Goal: Task Accomplishment & Management: Complete application form

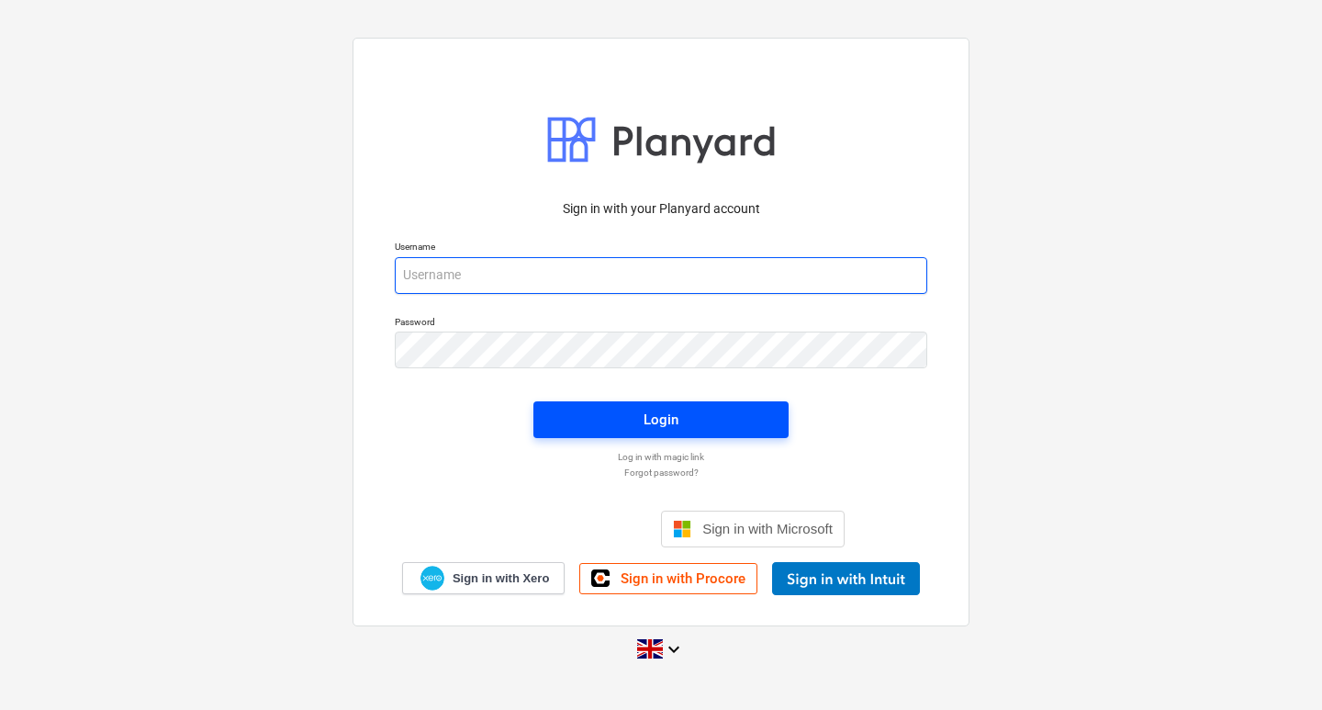
type input "[EMAIL_ADDRESS][DOMAIN_NAME]"
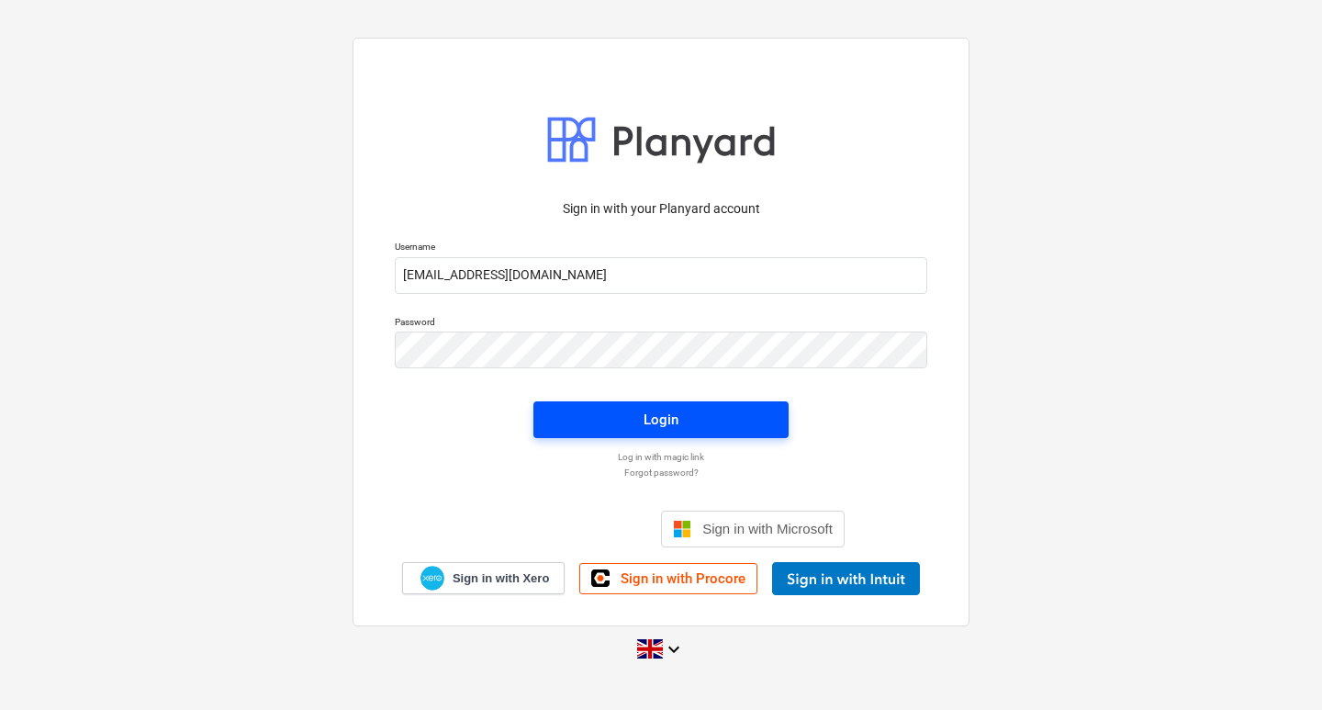
click at [580, 429] on span "Login" at bounding box center [660, 420] width 211 height 24
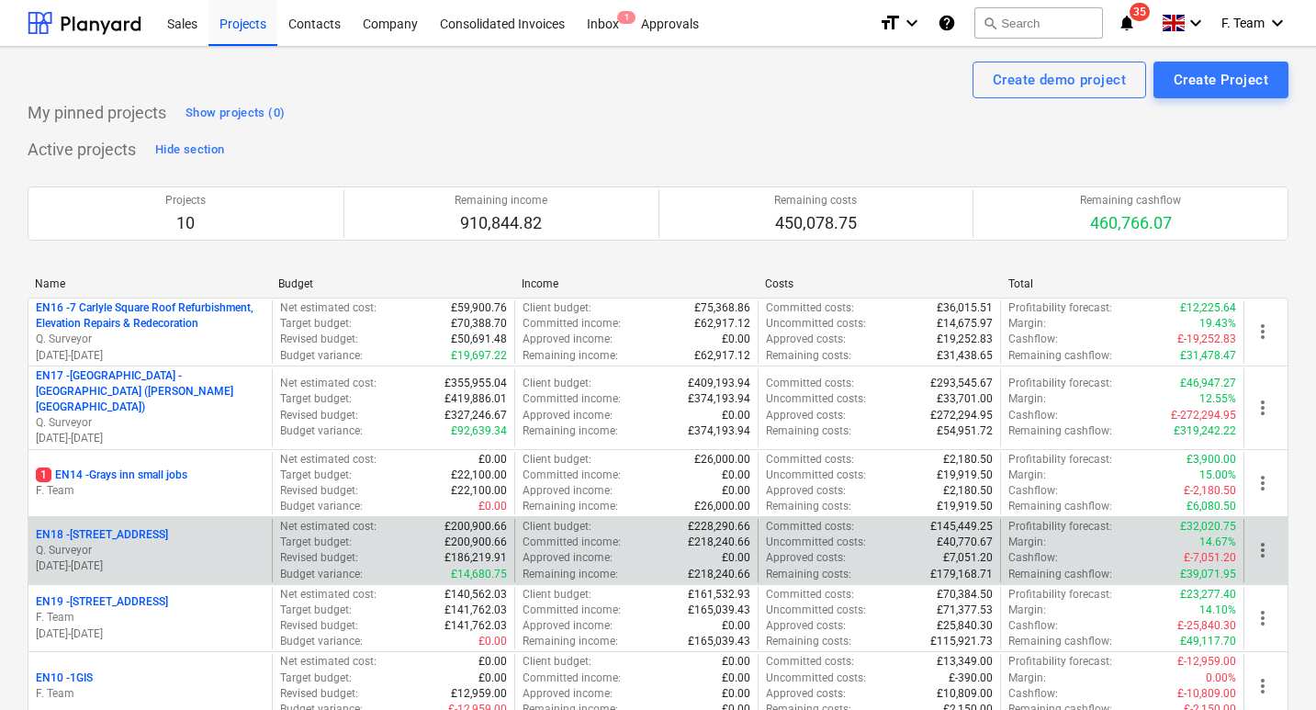
scroll to position [92, 0]
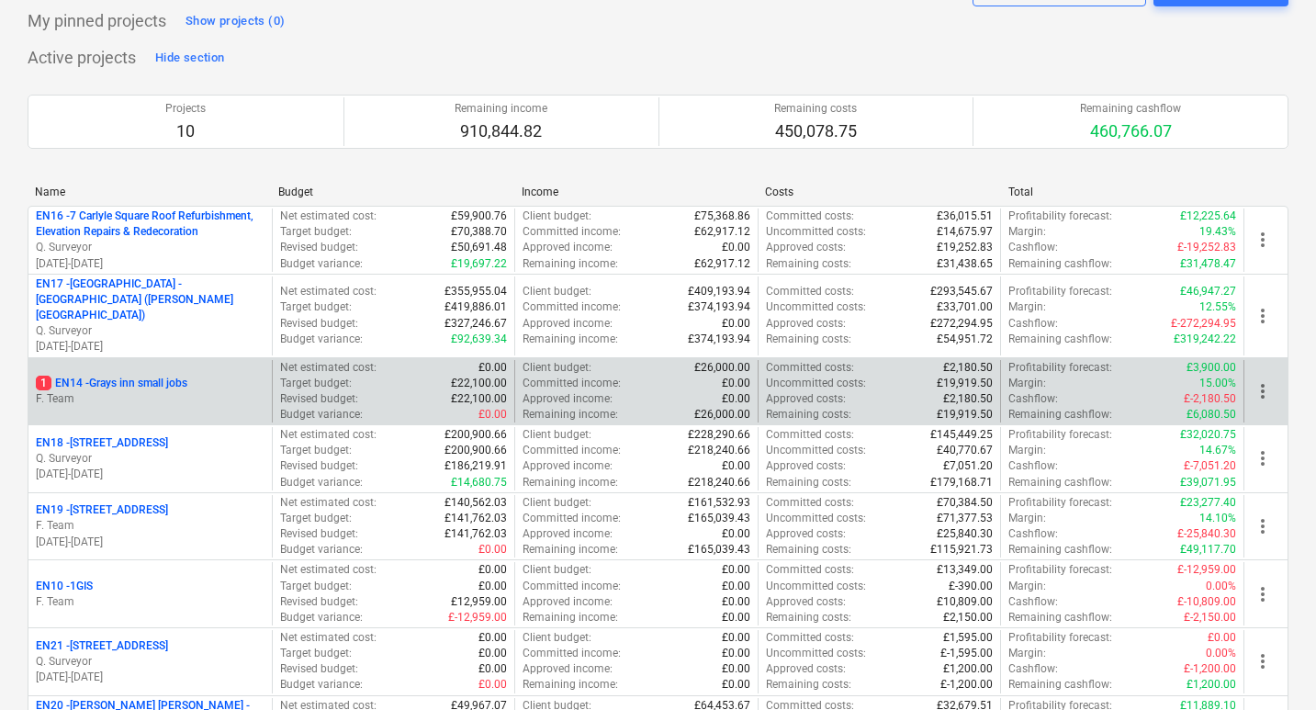
click at [144, 375] on p "1 EN14 - Grays inn small jobs" at bounding box center [111, 383] width 151 height 16
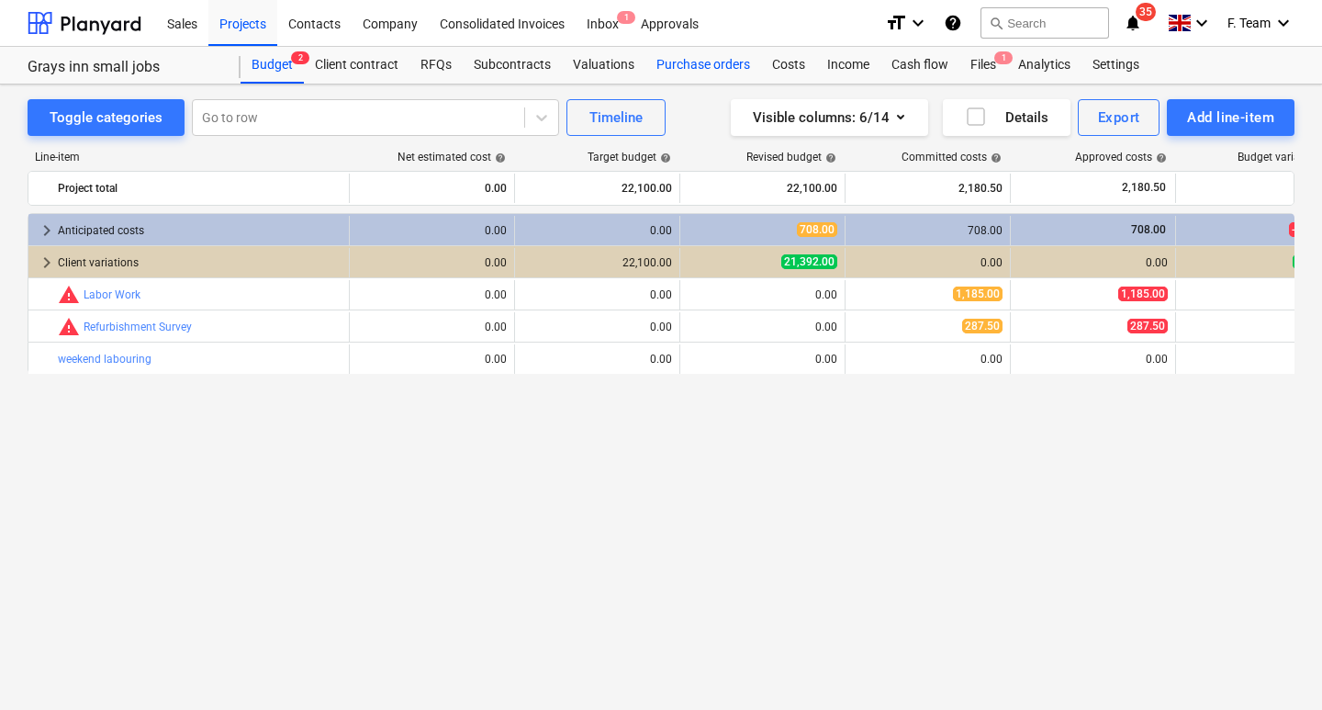
click at [669, 66] on div "Purchase orders" at bounding box center [703, 65] width 116 height 37
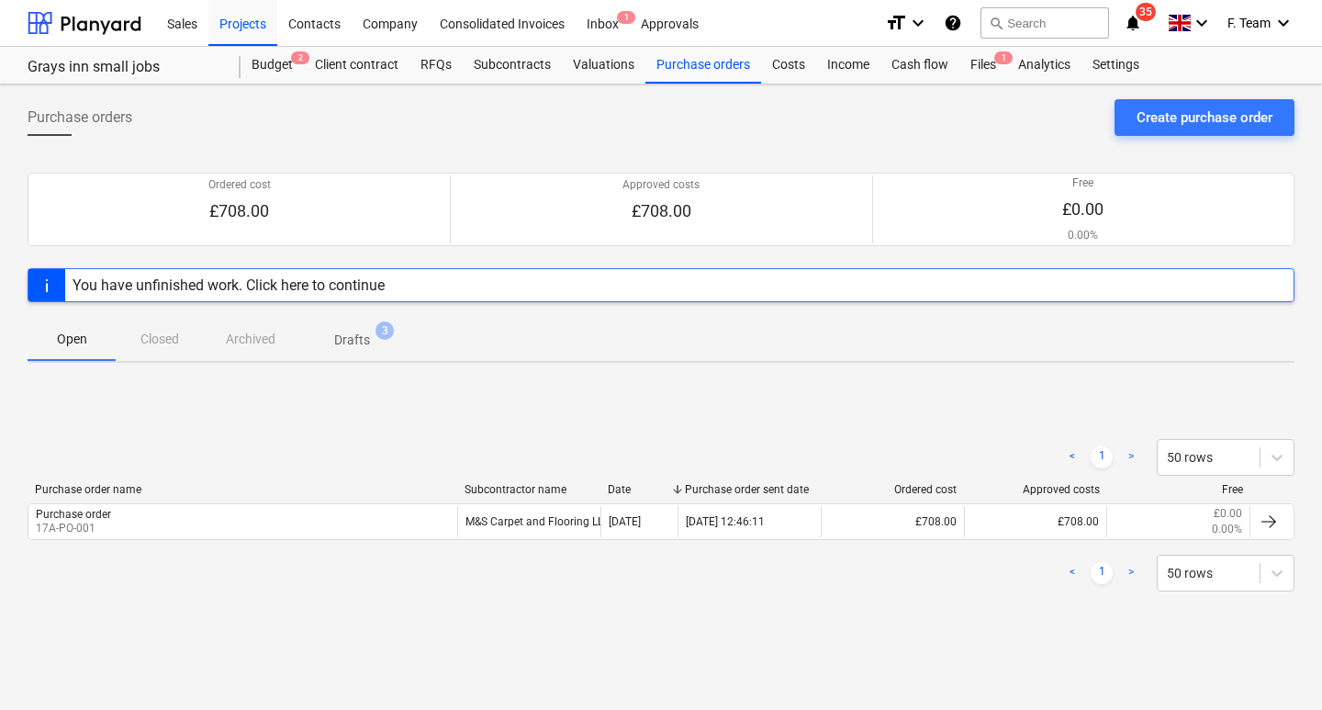
click at [365, 324] on span "Drafts 3" at bounding box center [351, 338] width 109 height 33
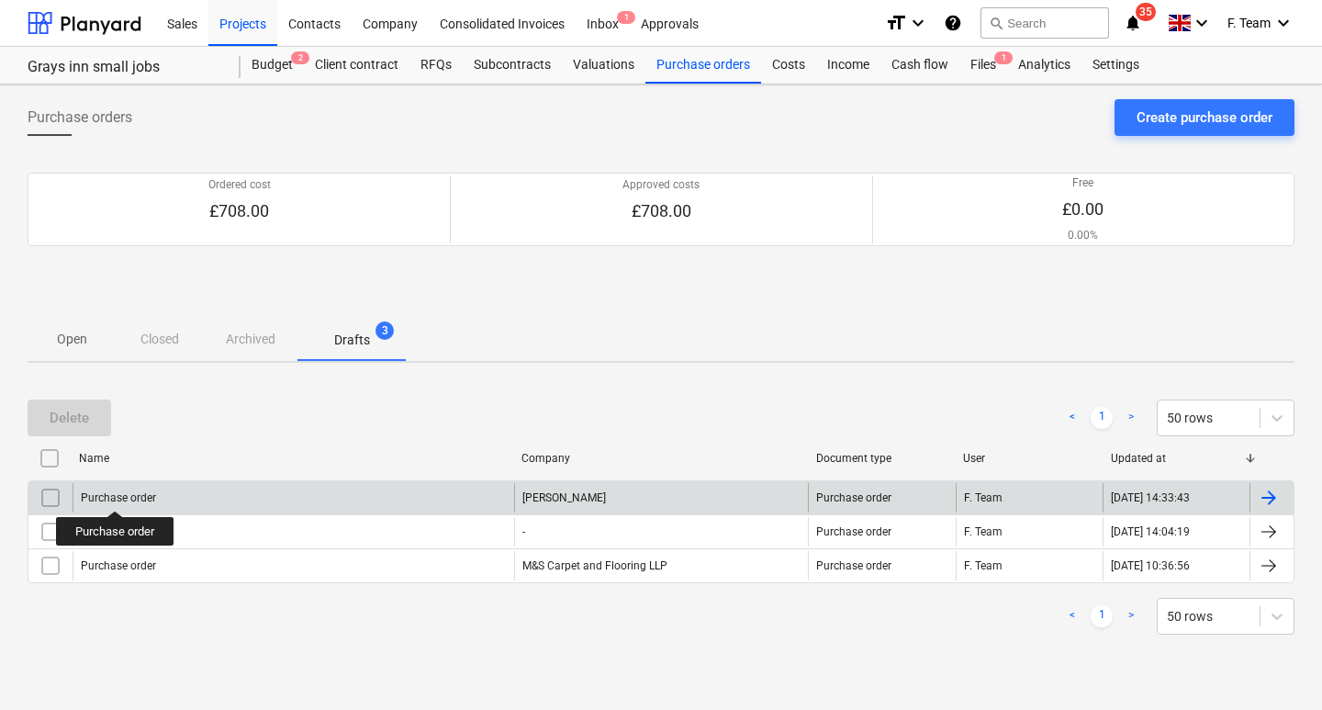
click at [115, 495] on div "Purchase order" at bounding box center [118, 497] width 75 height 13
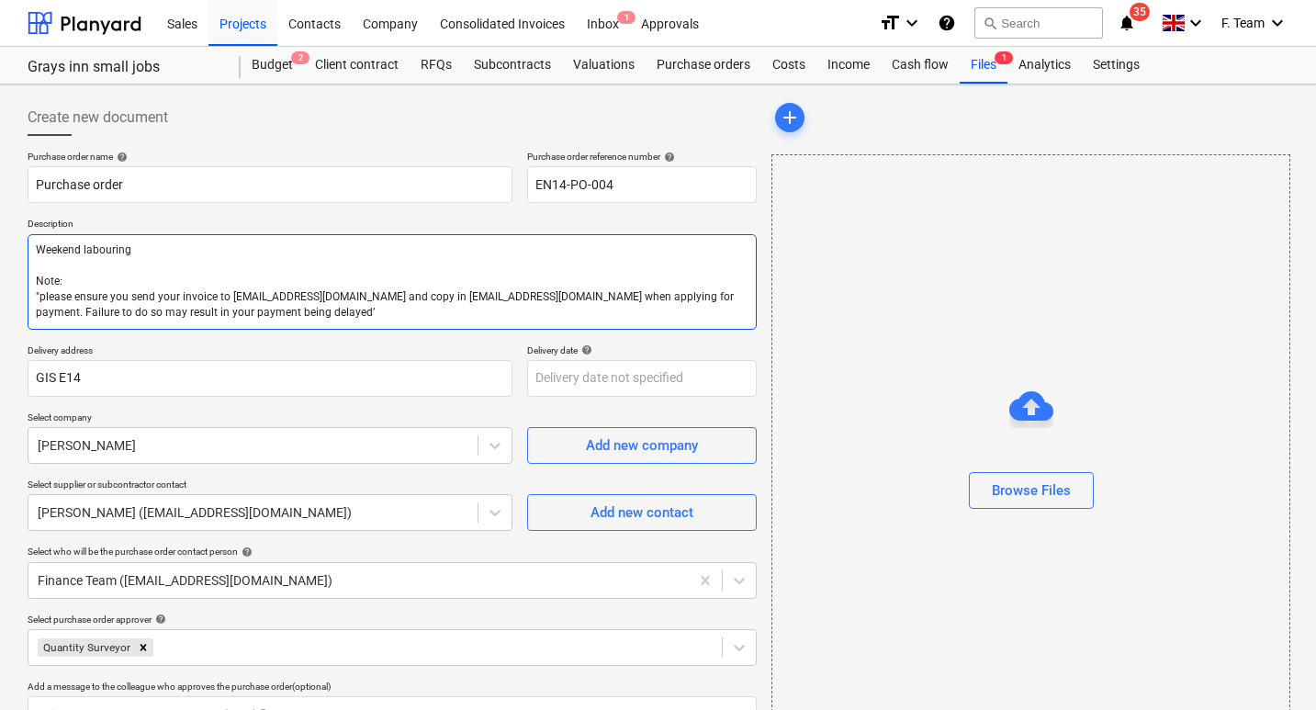
click at [224, 297] on textarea "Weekend labouring Note: "please ensure you send your invoice to [EMAIL_ADDRESS]…" at bounding box center [392, 281] width 729 height 95
type textarea "x"
type textarea "Weekend labouring Note: "please ensure you send your invoice to [EMAIL_ADDRESS]…"
type textarea "x"
type textarea "Weekend labouring Note: "please ensure you send your invoice to [EMAIL_ADDRESS]…"
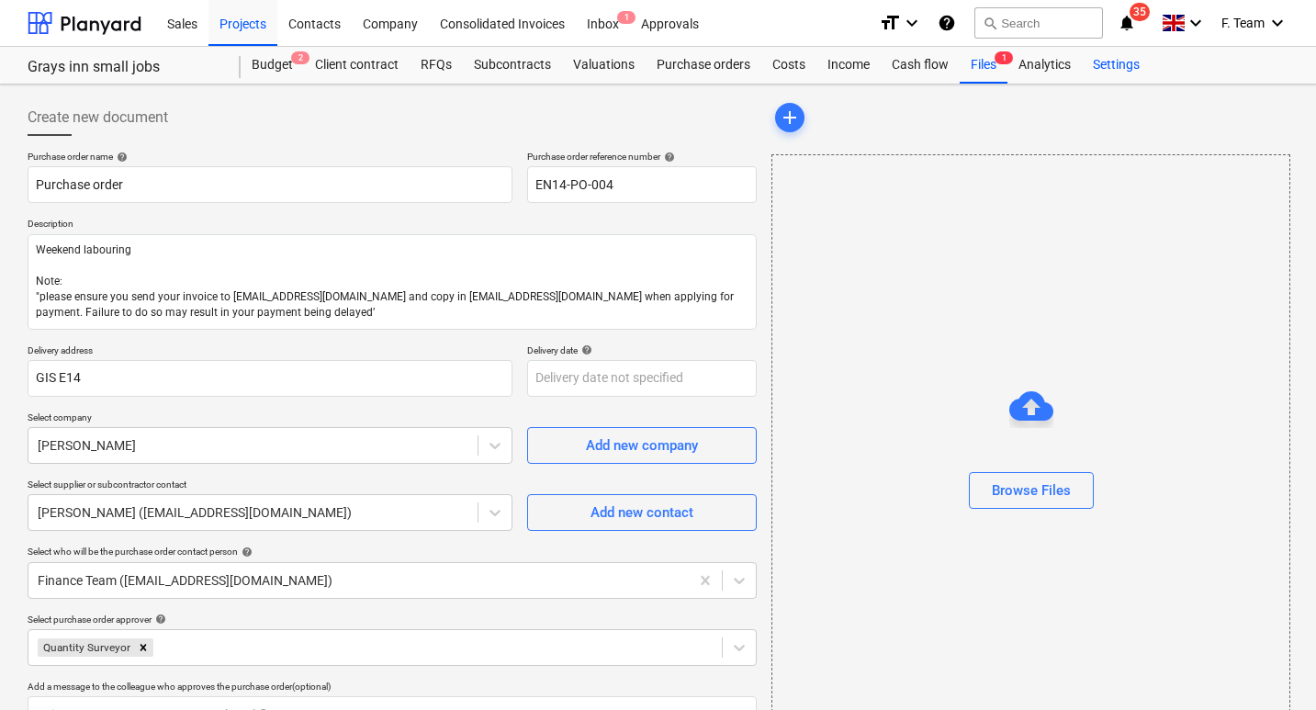
click at [1119, 57] on div "Settings" at bounding box center [1115, 65] width 69 height 37
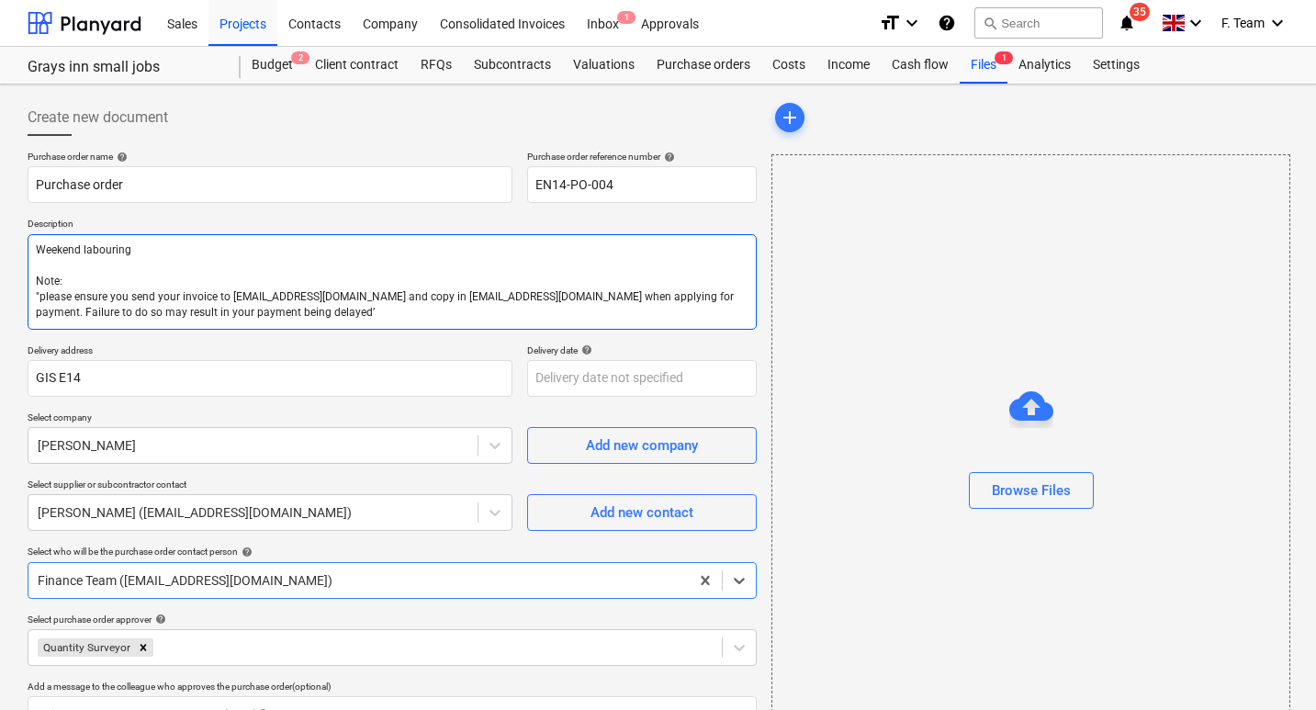
drag, startPoint x: 46, startPoint y: 253, endPoint x: 73, endPoint y: 258, distance: 27.0
click at [52, 254] on textarea "Weekend labouring Note: "please ensure you send your invoice to [EMAIL_ADDRESS]…" at bounding box center [392, 281] width 729 height 95
click at [66, 263] on textarea "Weekend labouring Note: "please ensure you send your invoice to [EMAIL_ADDRESS]…" at bounding box center [392, 281] width 729 height 95
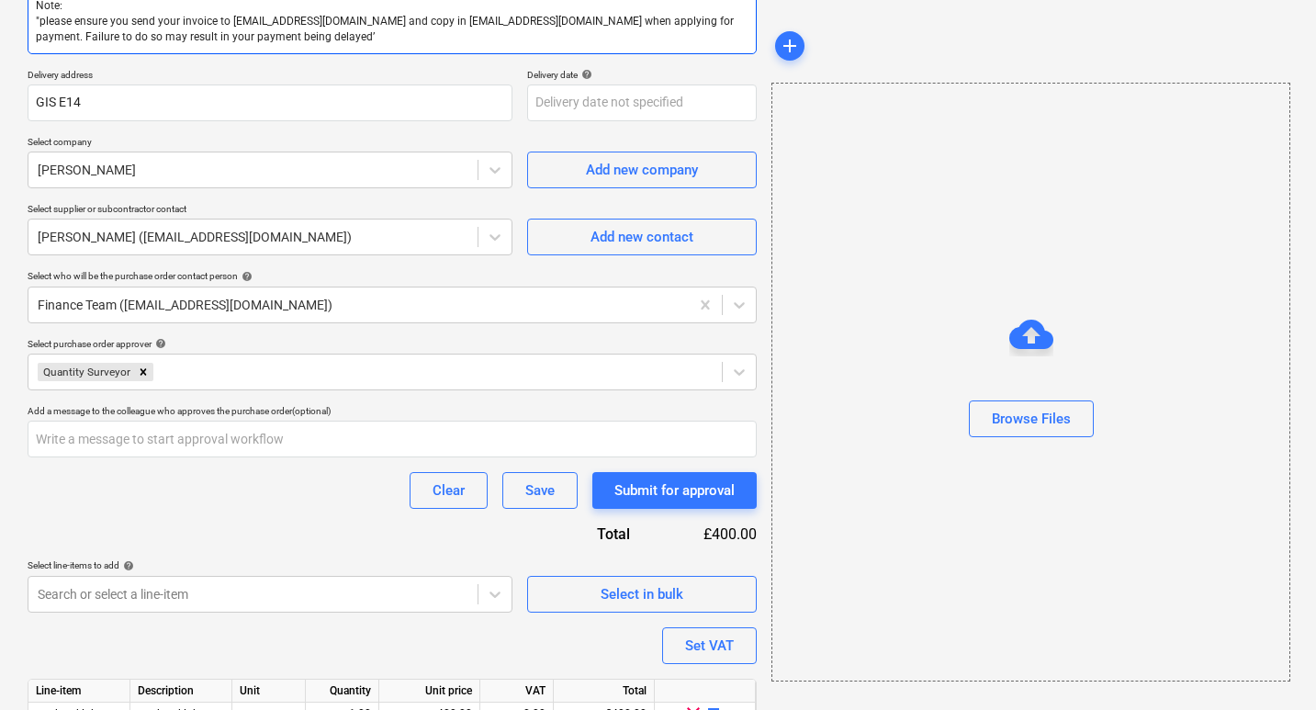
scroll to position [365, 0]
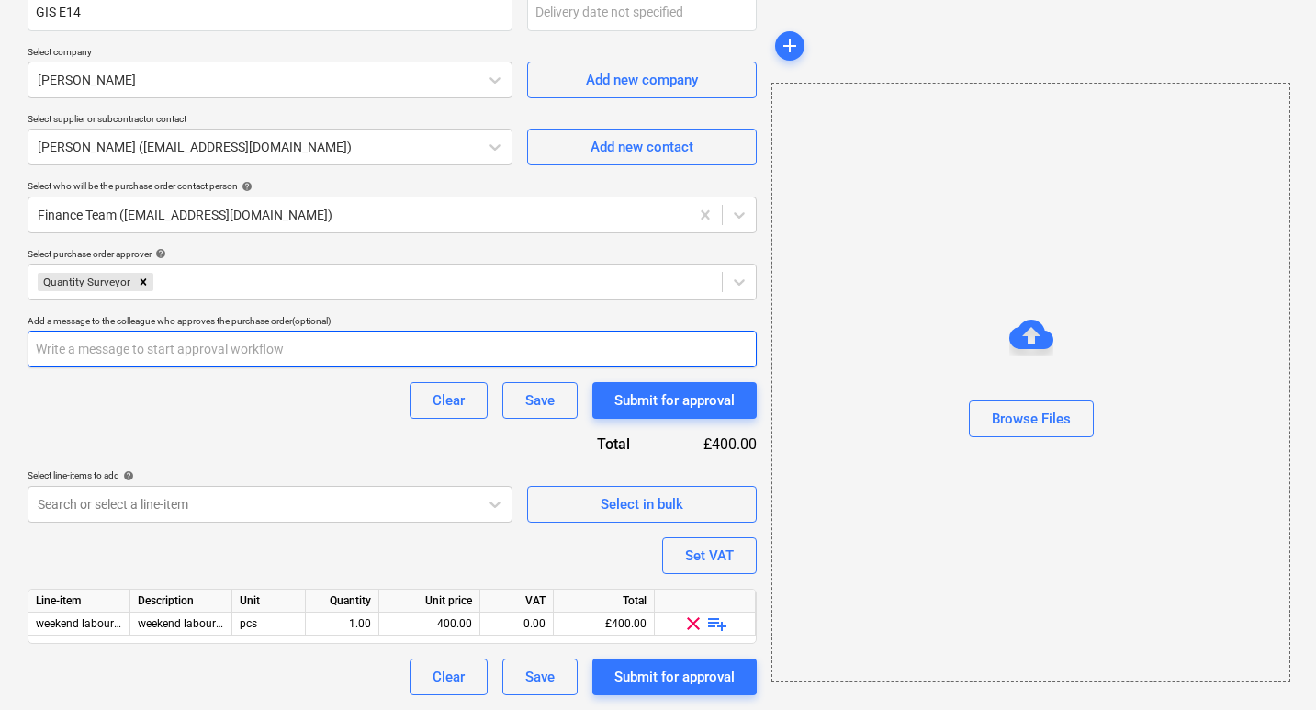
click at [88, 344] on input "text" at bounding box center [392, 349] width 729 height 37
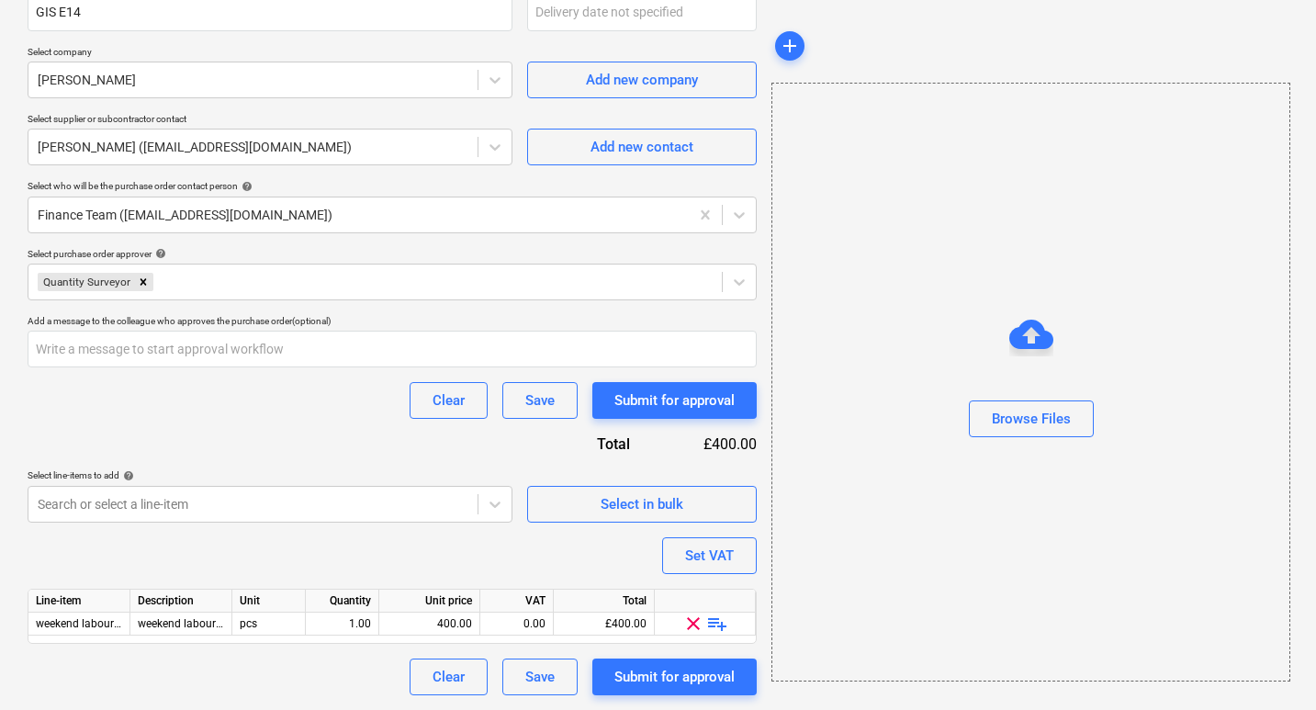
click at [88, 405] on div "Clear Save Submit for approval" at bounding box center [392, 400] width 729 height 37
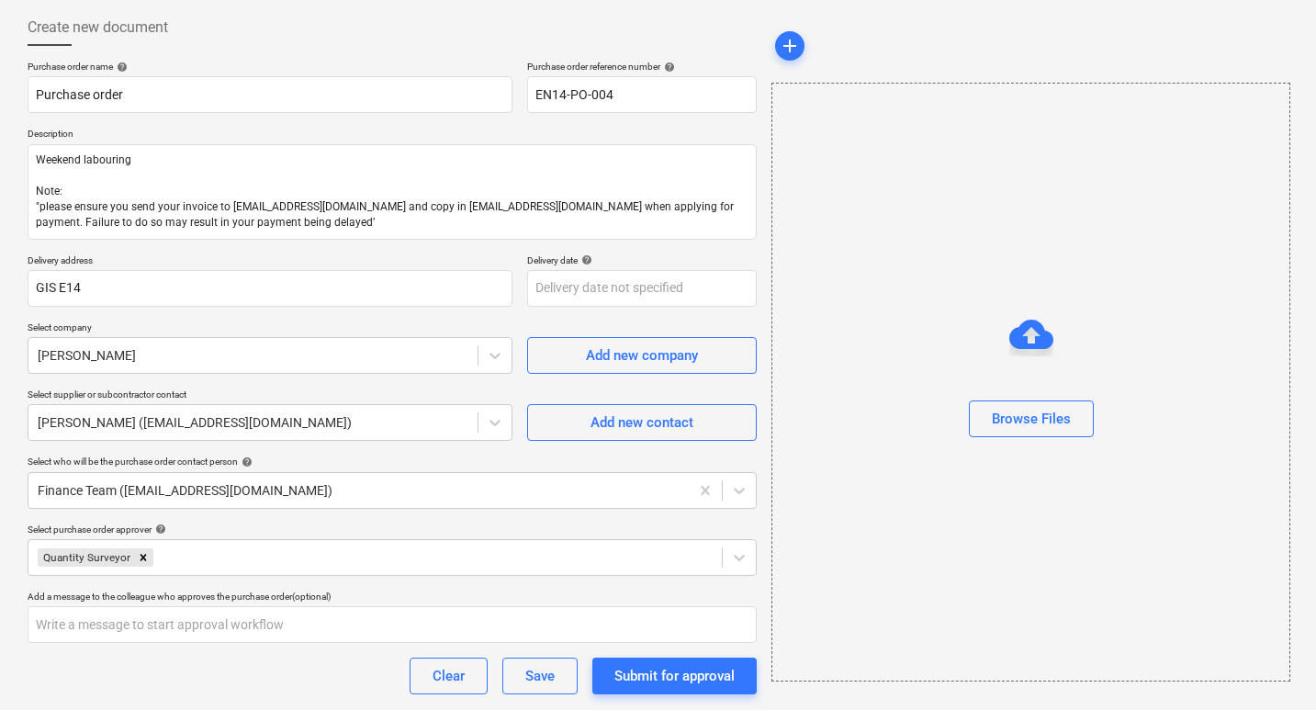
scroll to position [0, 0]
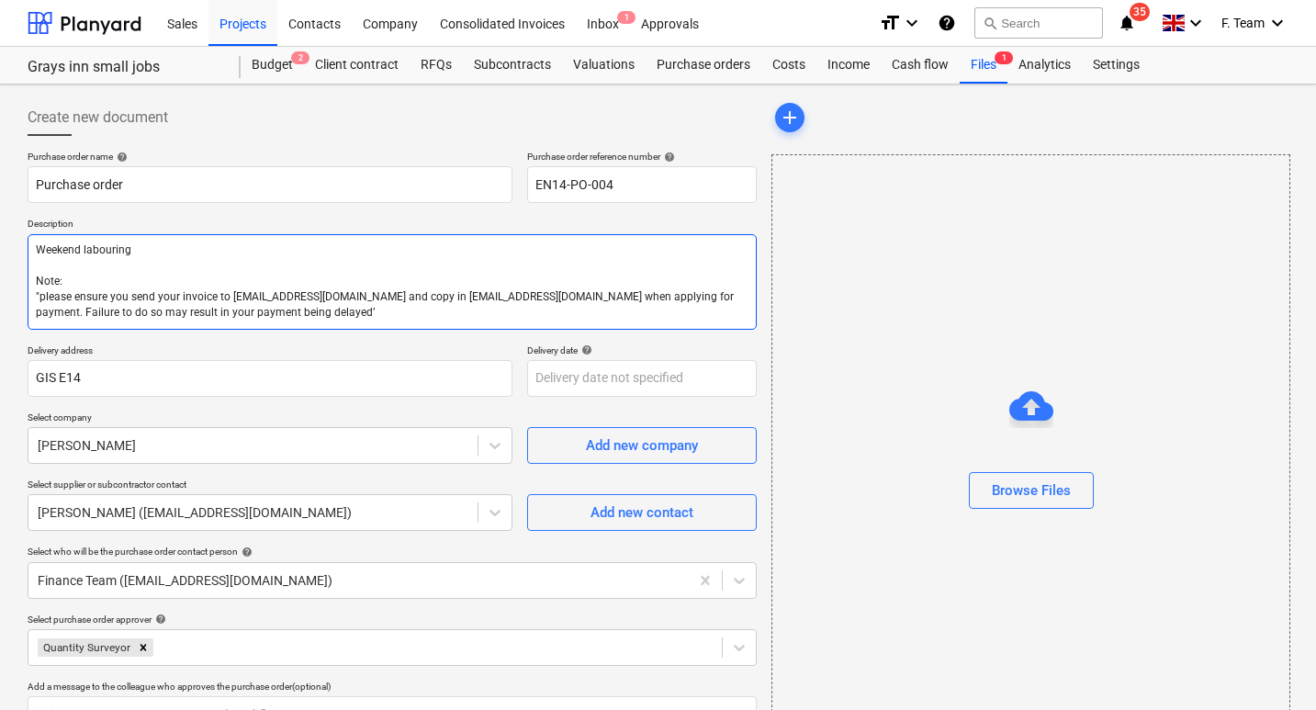
drag, startPoint x: 28, startPoint y: 281, endPoint x: 498, endPoint y: 311, distance: 470.1
click at [498, 311] on textarea "Weekend labouring Note: "please ensure you send your invoice to [EMAIL_ADDRESS]…" at bounding box center [392, 281] width 729 height 95
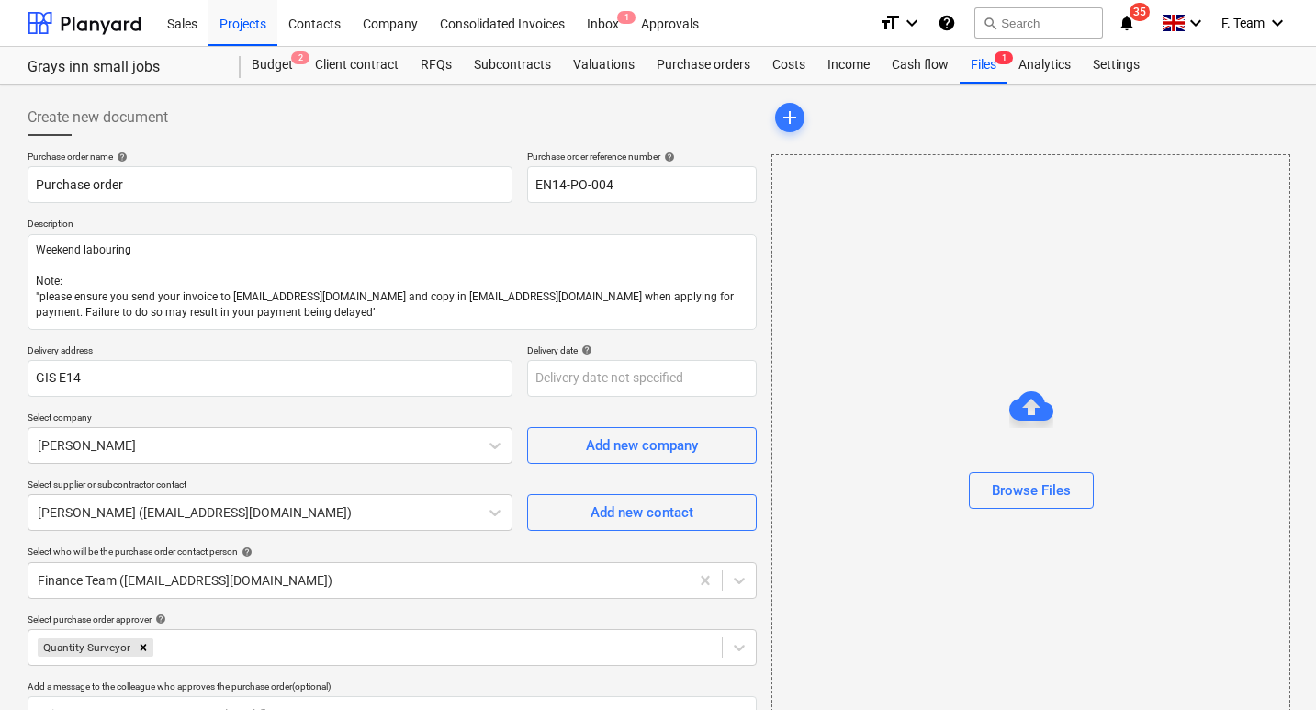
click at [400, 231] on p "Description" at bounding box center [392, 226] width 729 height 16
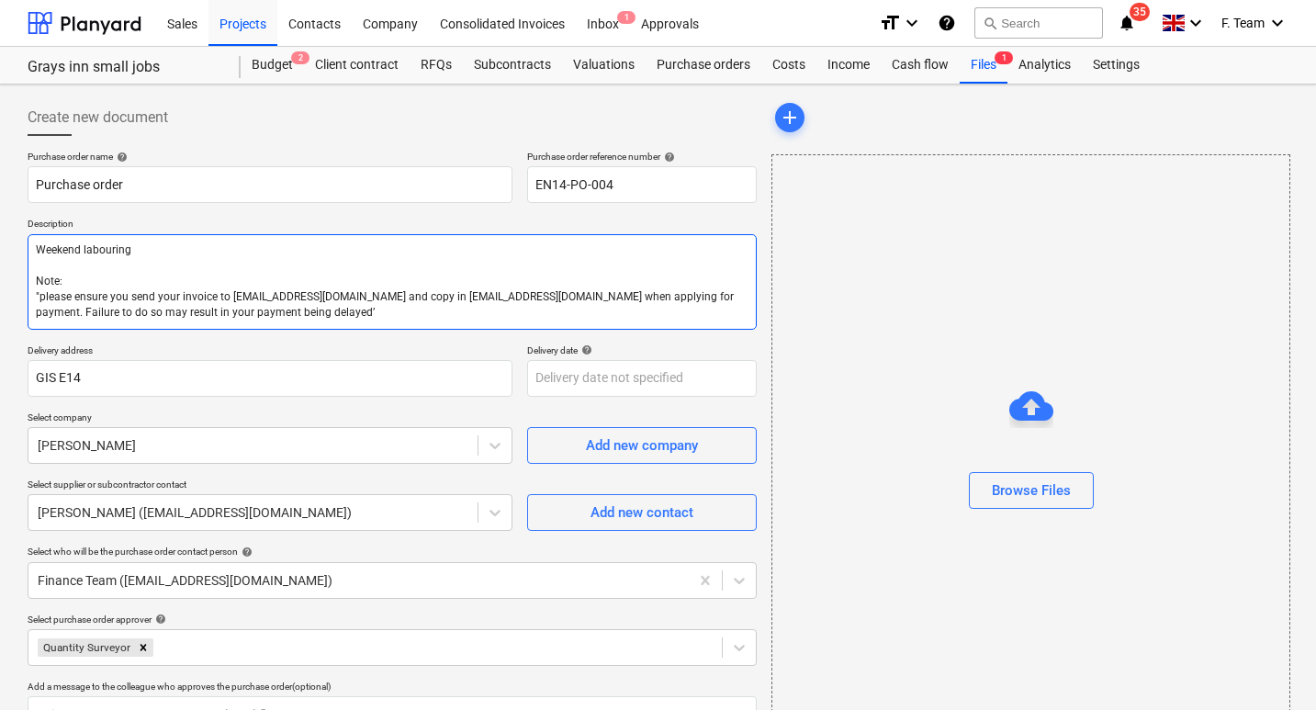
drag, startPoint x: 223, startPoint y: 299, endPoint x: 549, endPoint y: 298, distance: 325.9
click at [549, 298] on textarea "Weekend labouring Note: "please ensure you send your invoice to [EMAIL_ADDRESS]…" at bounding box center [392, 281] width 729 height 95
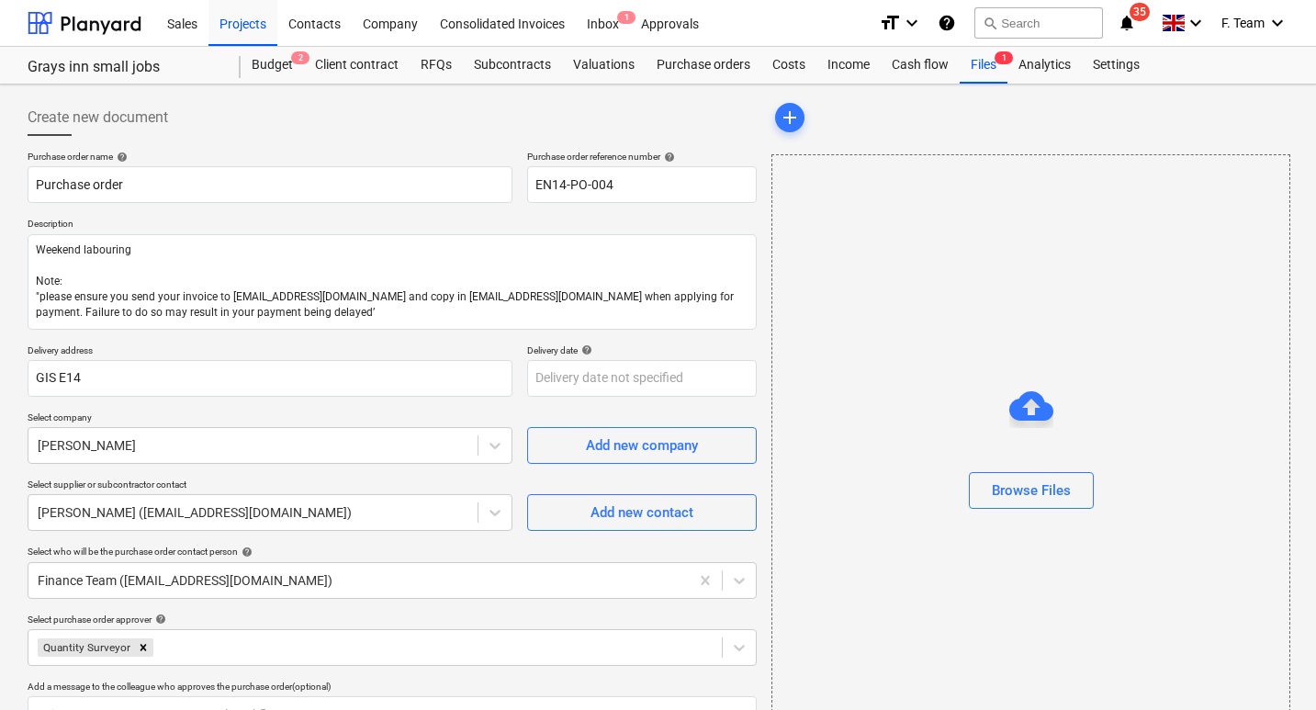
click at [397, 206] on div "Purchase order name help Purchase order Purchase order reference number help EN…" at bounding box center [392, 606] width 729 height 910
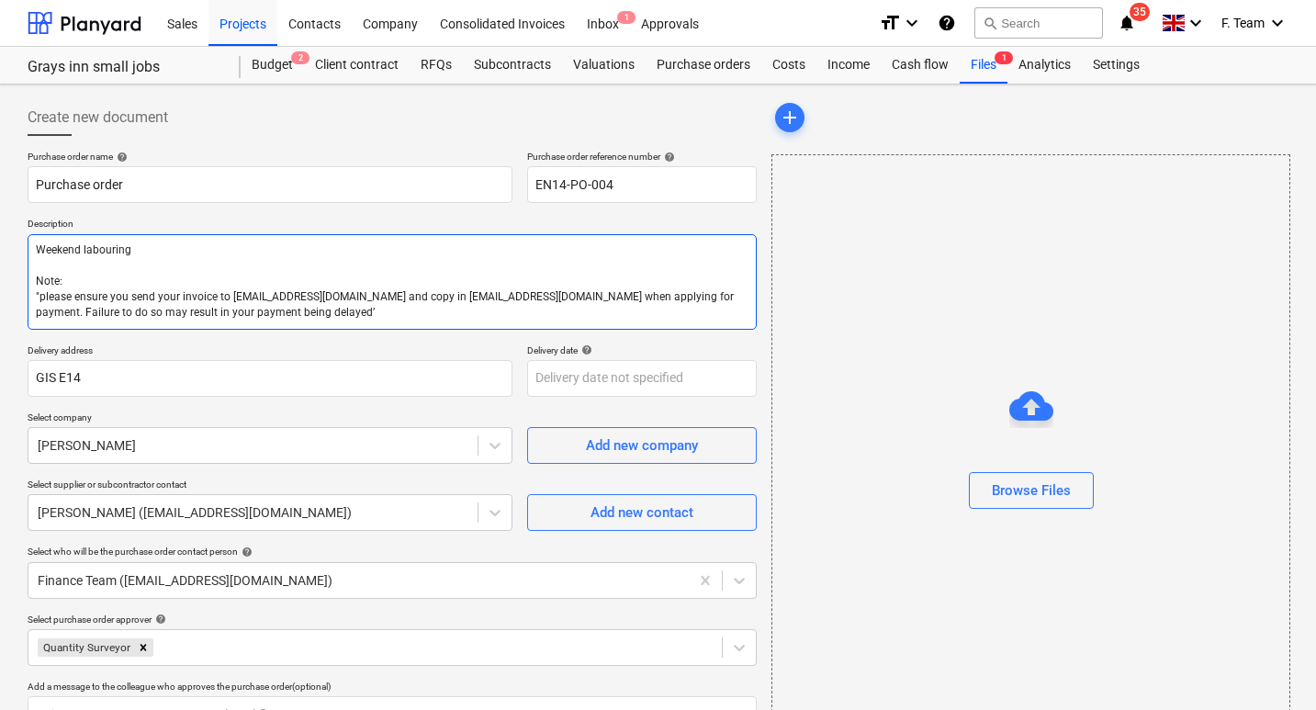
click at [86, 251] on textarea "Weekend labouring Note: "please ensure you send your invoice to [EMAIL_ADDRESS]…" at bounding box center [392, 281] width 729 height 95
type textarea "x"
type textarea "Weekend laboring Note: "please ensure you send your invoice to [EMAIL_ADDRESS][…"
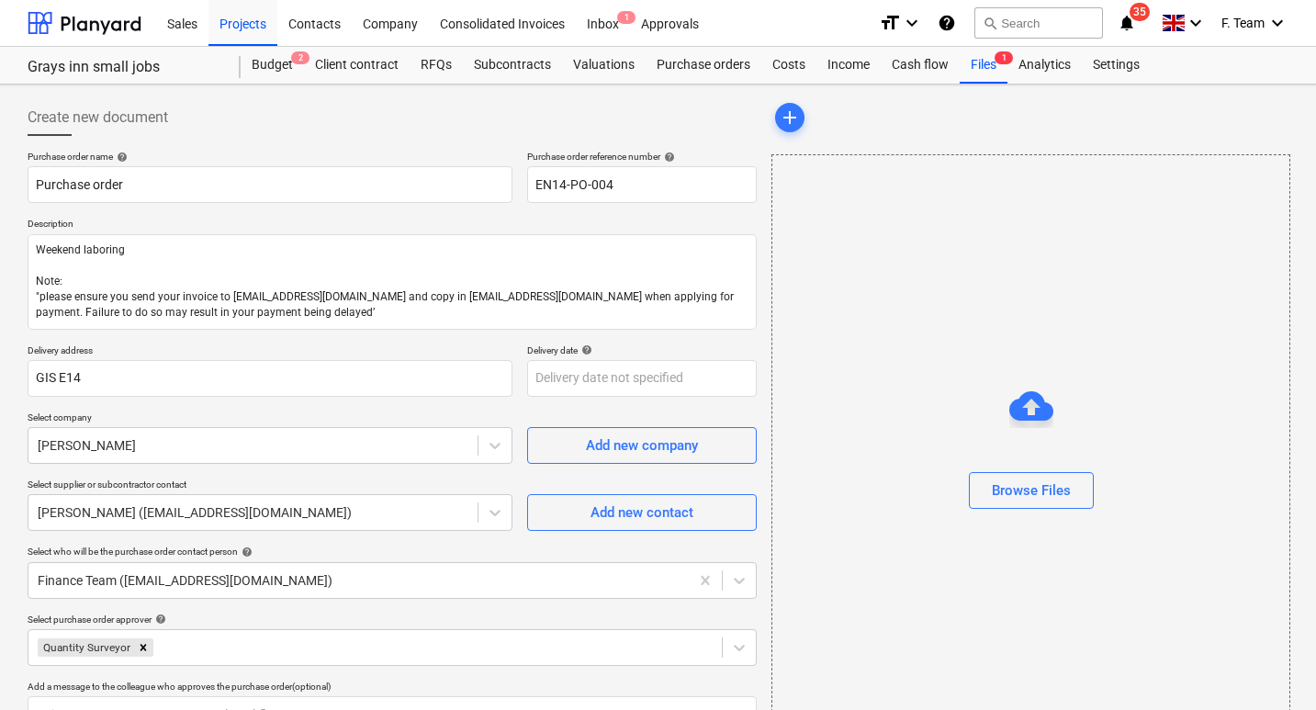
click at [180, 225] on p "Description" at bounding box center [392, 226] width 729 height 16
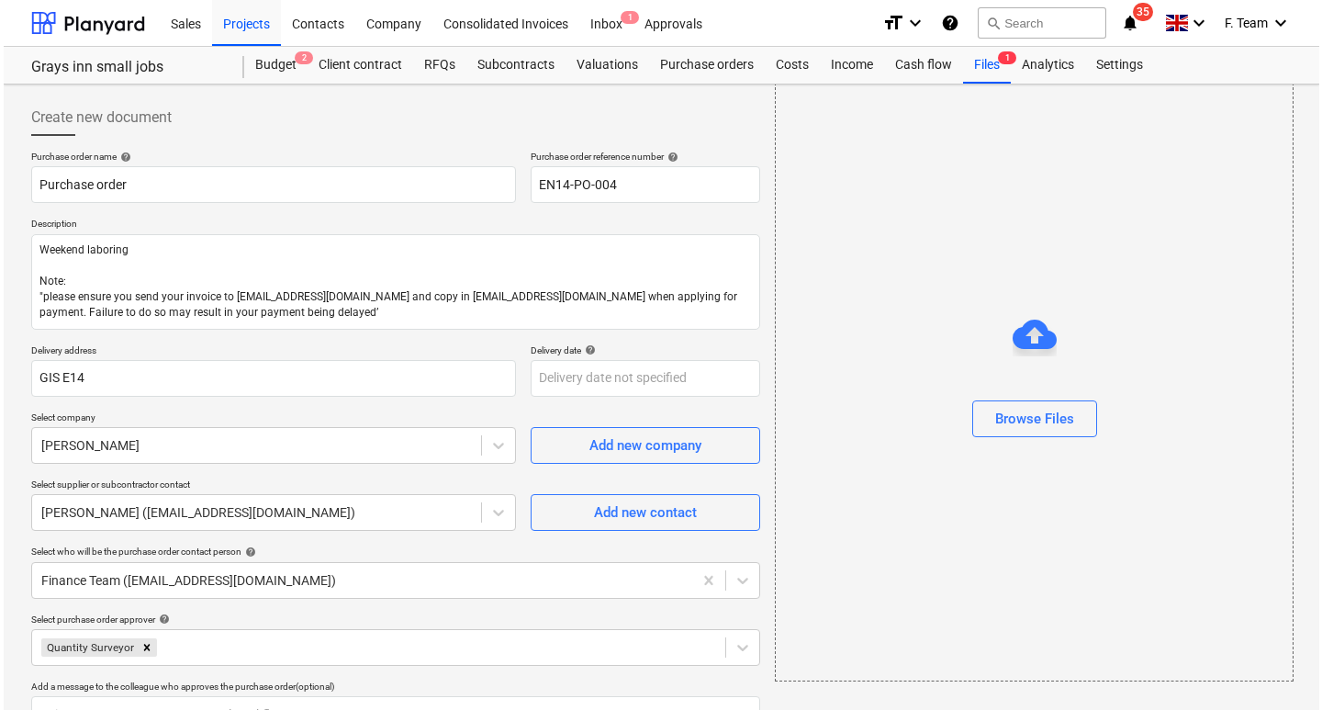
scroll to position [365, 0]
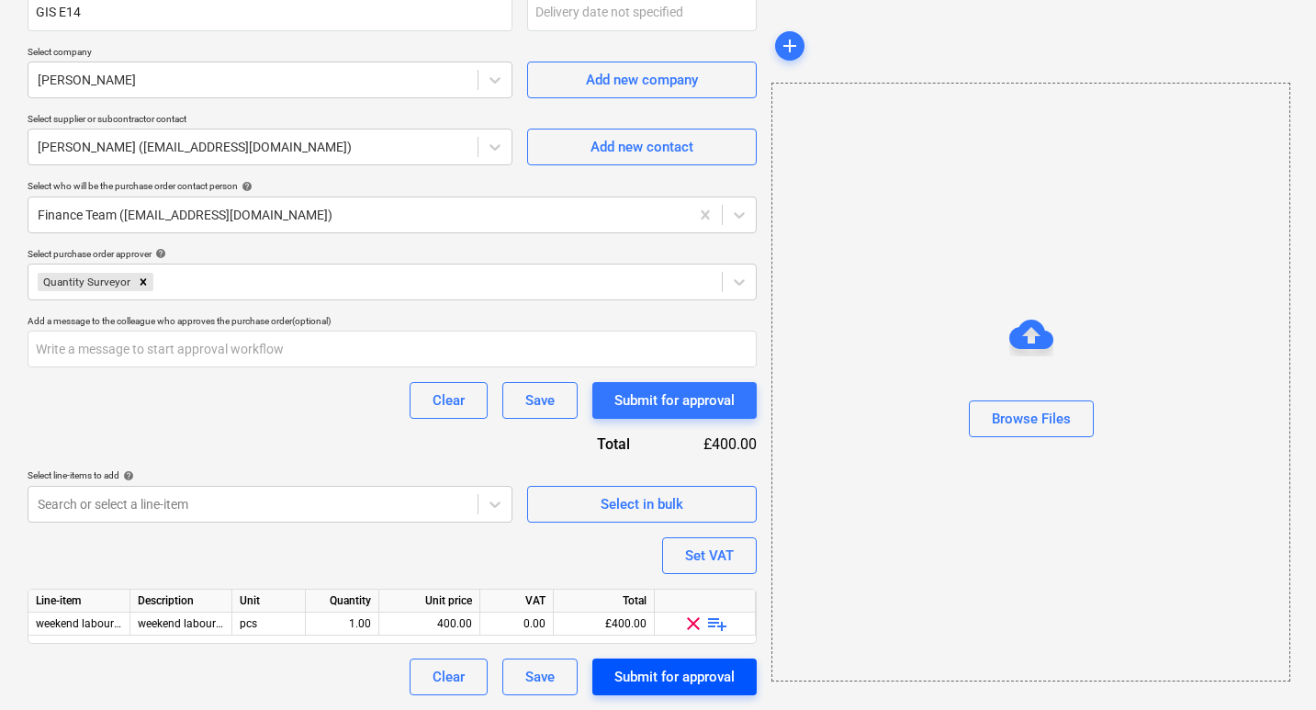
click at [645, 674] on div "Submit for approval" at bounding box center [674, 677] width 120 height 24
type textarea "x"
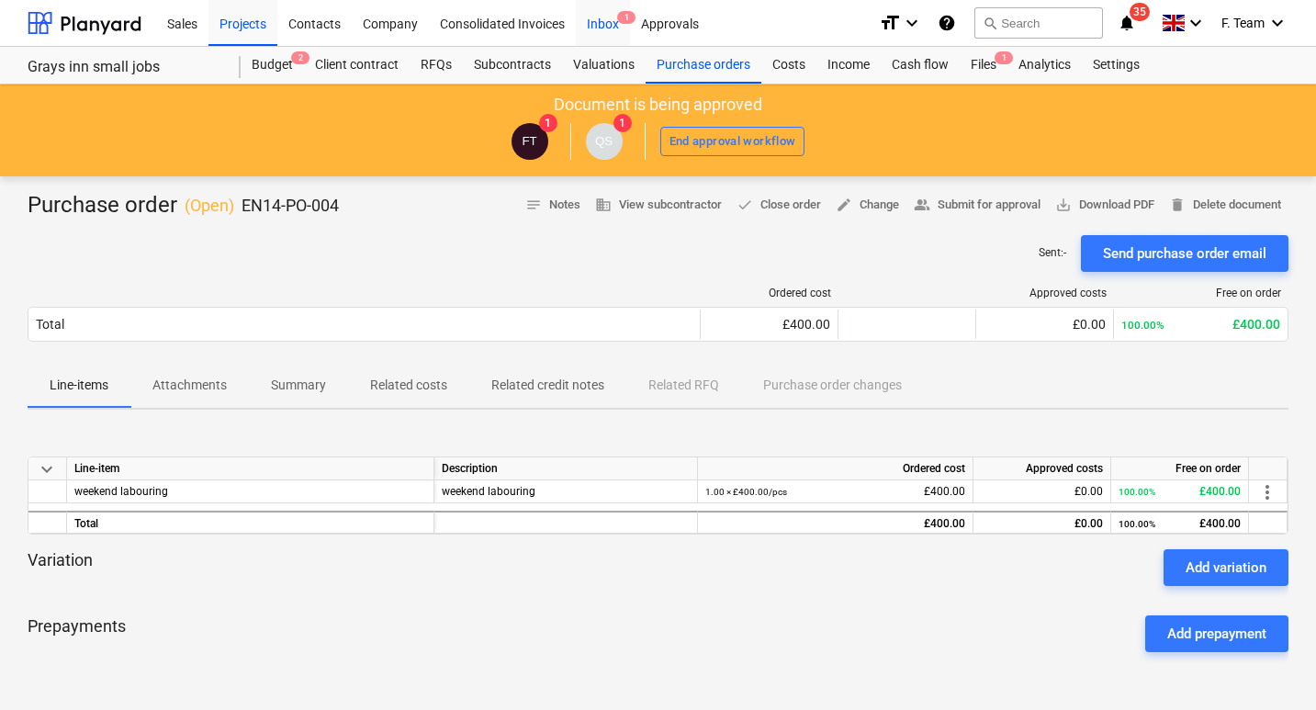
click at [590, 33] on div "Inbox 1" at bounding box center [603, 22] width 54 height 47
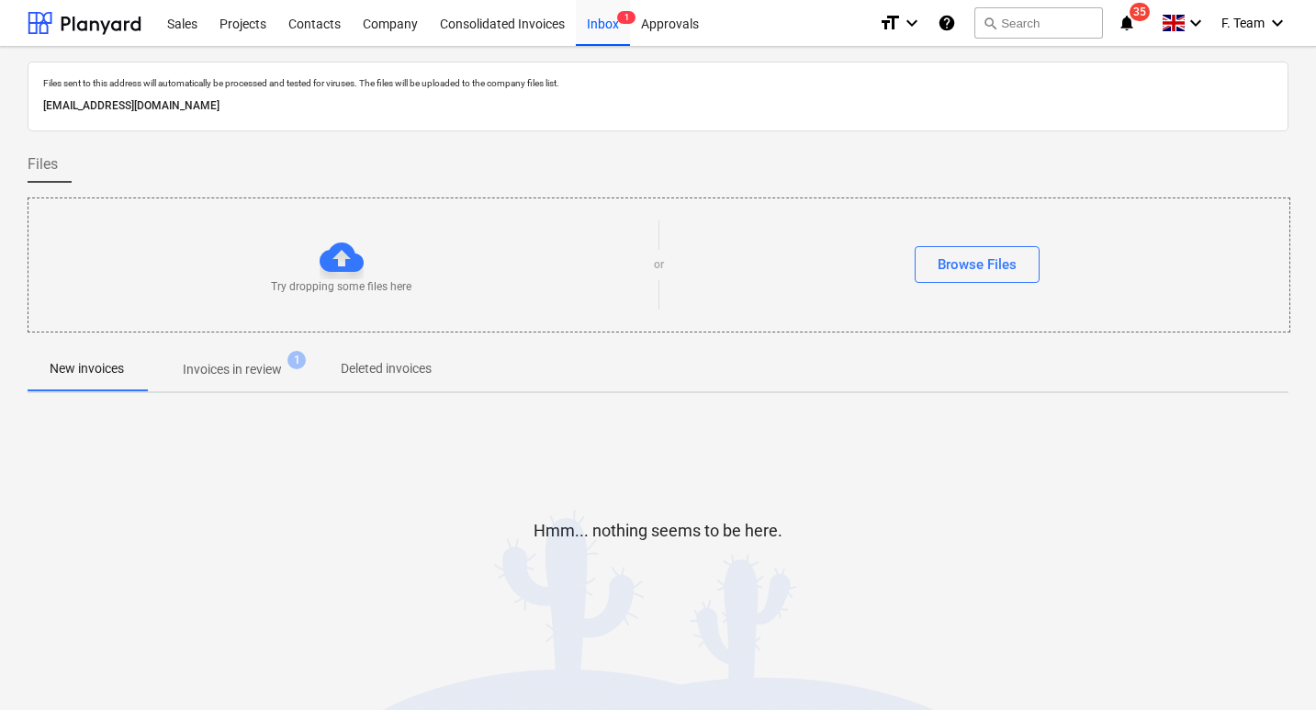
click at [276, 372] on p "Invoices in review" at bounding box center [232, 369] width 99 height 19
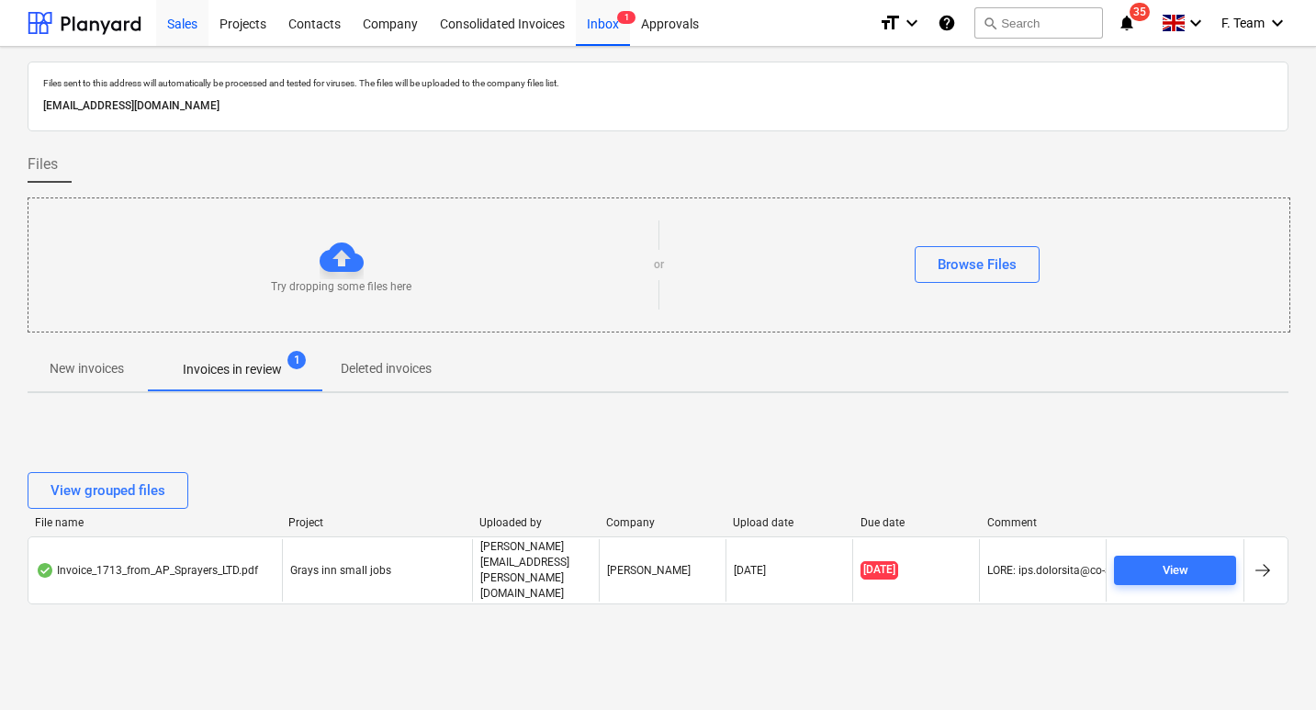
click at [181, 26] on div "Sales" at bounding box center [182, 22] width 52 height 47
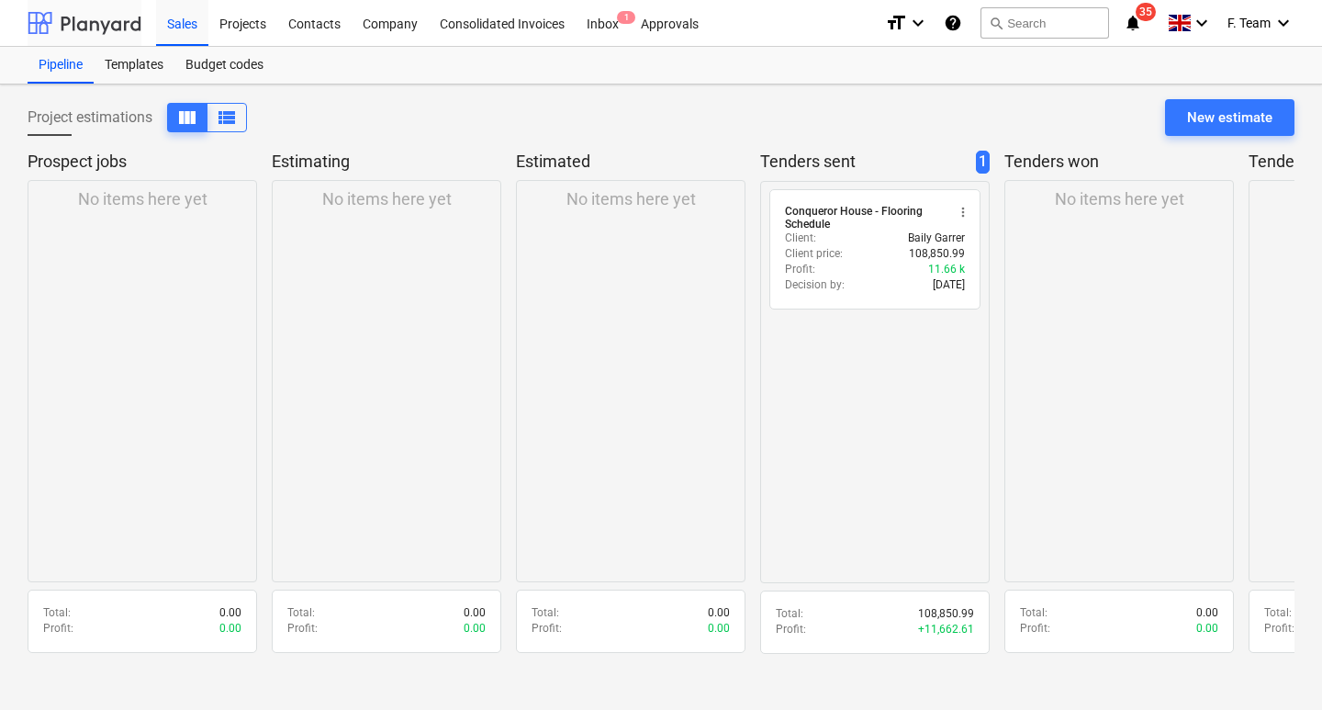
click at [113, 30] on div at bounding box center [85, 23] width 114 height 46
